Goal: Find contact information: Find contact information

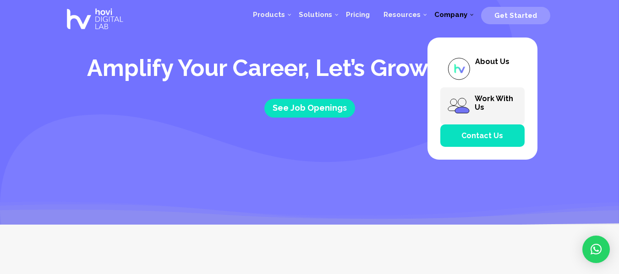
click at [461, 105] on img at bounding box center [458, 105] width 23 height 23
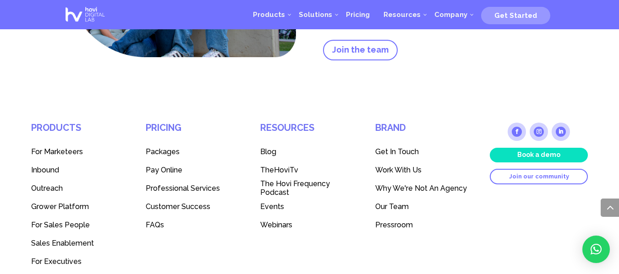
scroll to position [1954, 0]
click at [564, 130] on link "Follow" at bounding box center [560, 131] width 18 height 18
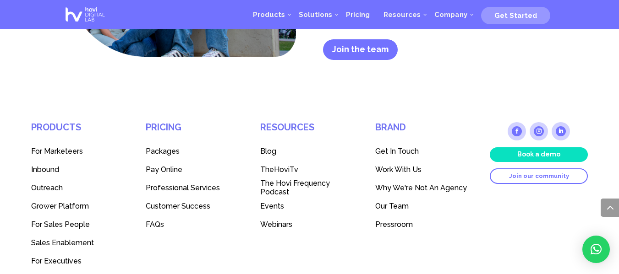
click at [377, 52] on link "Join the team" at bounding box center [360, 49] width 75 height 21
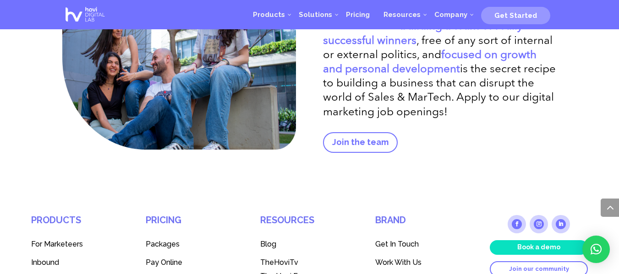
scroll to position [1854, 0]
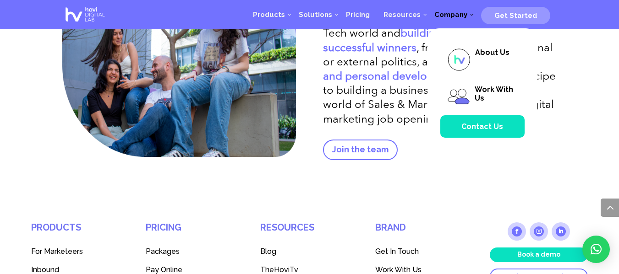
click at [462, 12] on span "Company" at bounding box center [450, 15] width 33 height 8
click at [484, 130] on span "Contact Us" at bounding box center [482, 126] width 42 height 9
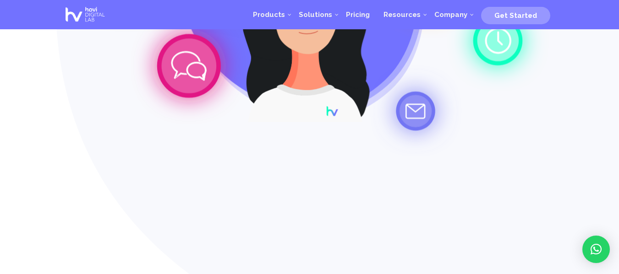
scroll to position [330, 0]
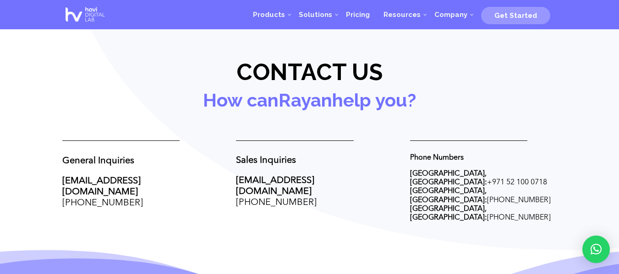
click at [121, 178] on link "[EMAIL_ADDRESS][DOMAIN_NAME]" at bounding box center [101, 187] width 78 height 20
